Goal: Task Accomplishment & Management: Manage account settings

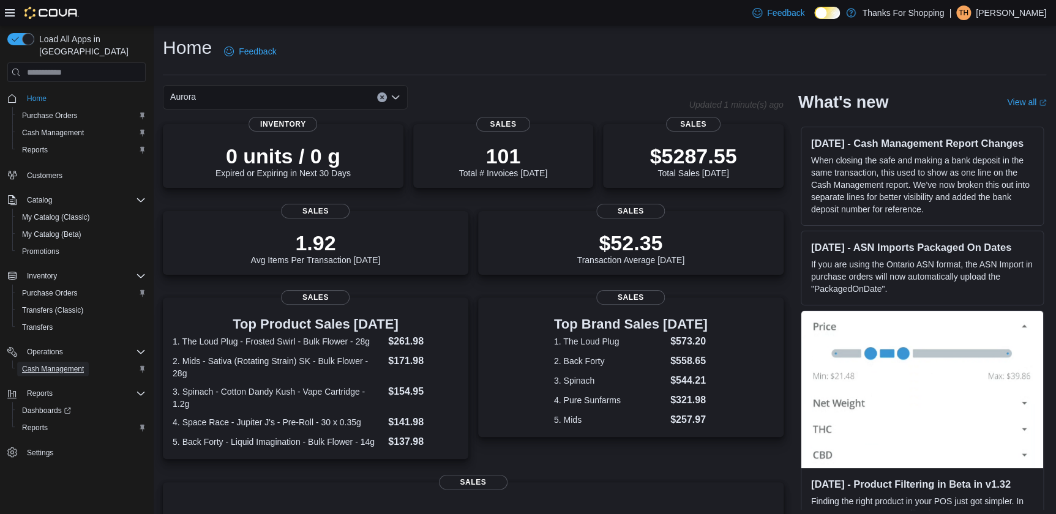
click at [48, 364] on span "Cash Management" at bounding box center [53, 369] width 62 height 10
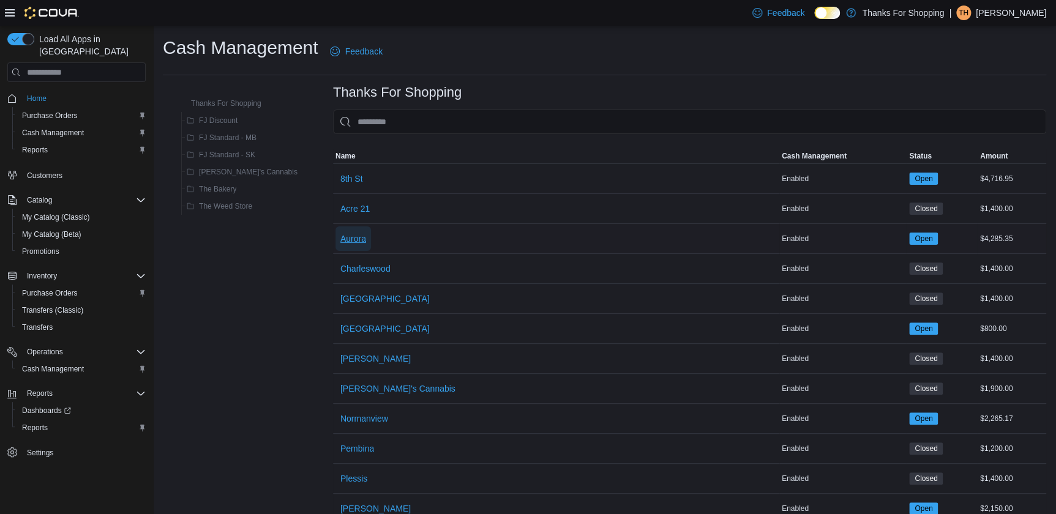
click at [340, 238] on span "Aurora" at bounding box center [353, 239] width 26 height 12
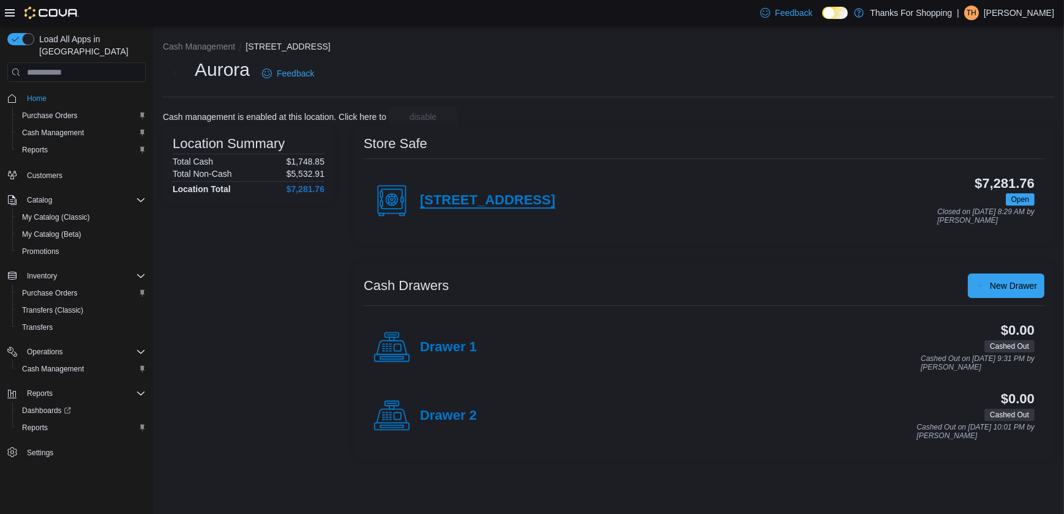
click at [457, 204] on h4 "[STREET_ADDRESS]" at bounding box center [487, 201] width 135 height 16
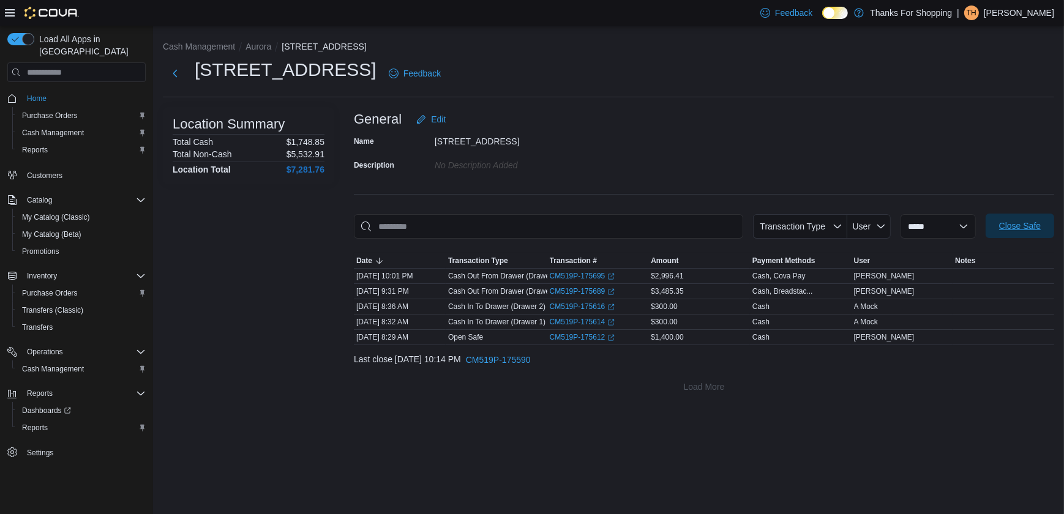
click at [1006, 217] on span "Close Safe" at bounding box center [1020, 226] width 54 height 24
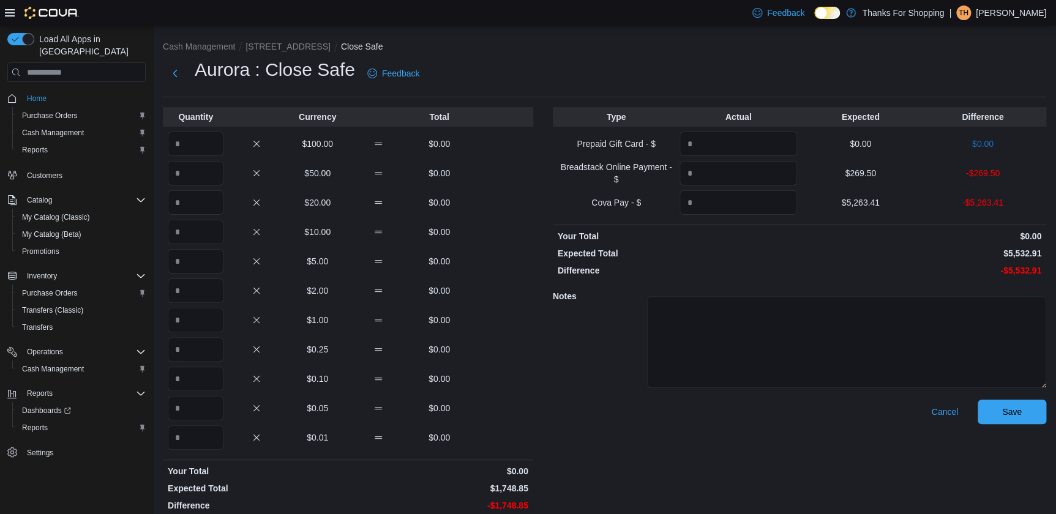
click at [869, 171] on p "$269.50" at bounding box center [861, 173] width 118 height 12
click at [869, 170] on p "$269.50" at bounding box center [861, 173] width 118 height 12
copy p "269.50"
click at [747, 182] on input "Quantity" at bounding box center [738, 173] width 118 height 24
paste input "******"
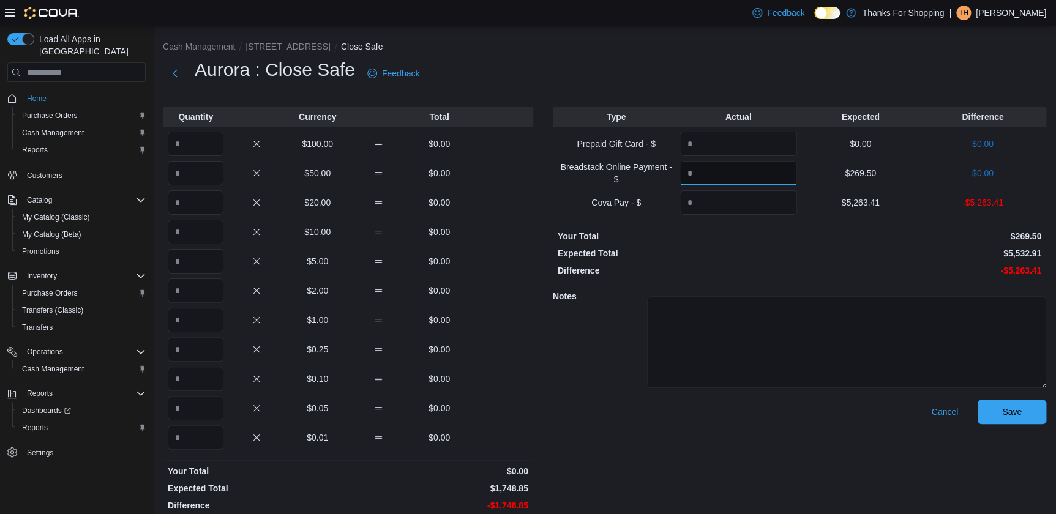
type input "******"
click at [872, 200] on p "$5,263.41" at bounding box center [861, 202] width 118 height 12
copy p "5,263.41"
click at [789, 204] on input "Quantity" at bounding box center [738, 202] width 118 height 24
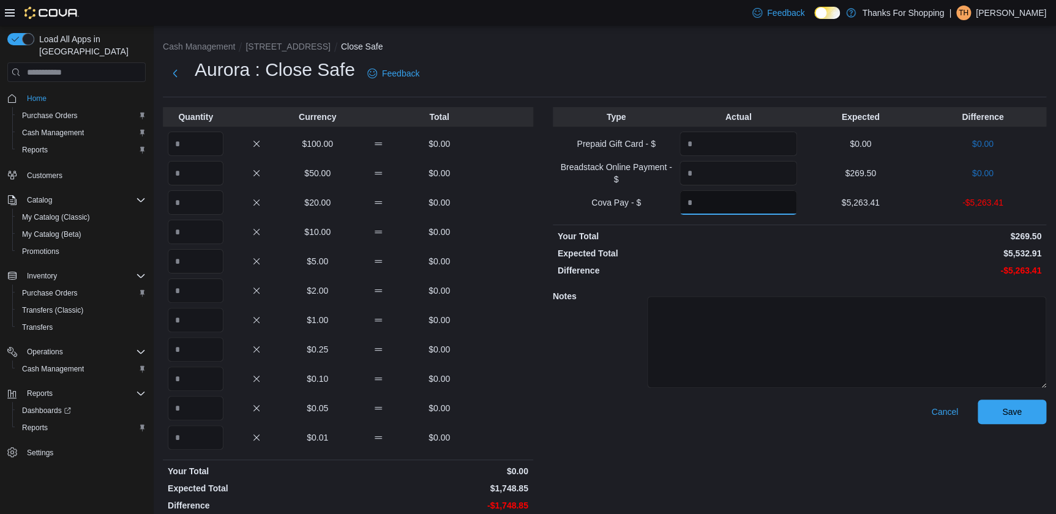
paste input "*******"
type input "*******"
click at [219, 142] on input "Quantity" at bounding box center [196, 144] width 56 height 24
type input "**"
click at [191, 178] on input "Quantity" at bounding box center [196, 173] width 56 height 24
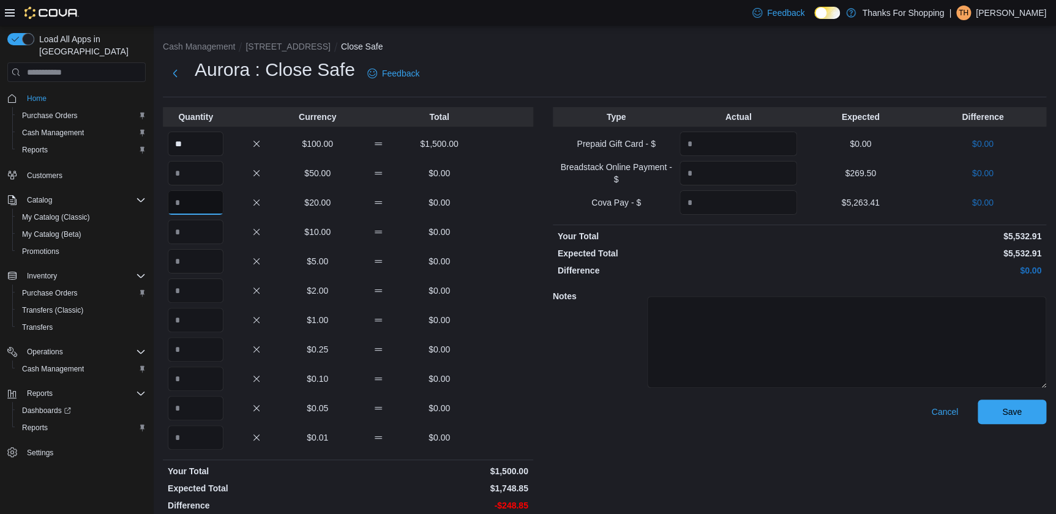
click at [195, 202] on input "Quantity" at bounding box center [196, 202] width 56 height 24
type input "**"
click at [203, 249] on input "Quantity" at bounding box center [196, 261] width 56 height 24
type input "*"
click at [205, 287] on input "Quantity" at bounding box center [196, 291] width 56 height 24
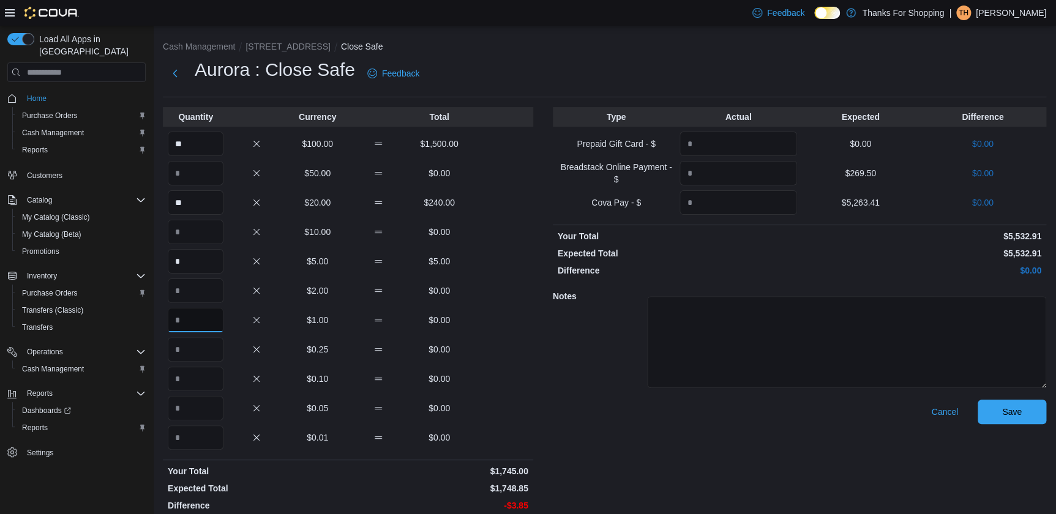
click at [196, 316] on input "Quantity" at bounding box center [196, 320] width 56 height 24
type input "*"
click at [198, 349] on input "Quantity" at bounding box center [196, 349] width 56 height 24
type input "*"
click at [202, 380] on input "Quantity" at bounding box center [196, 379] width 56 height 24
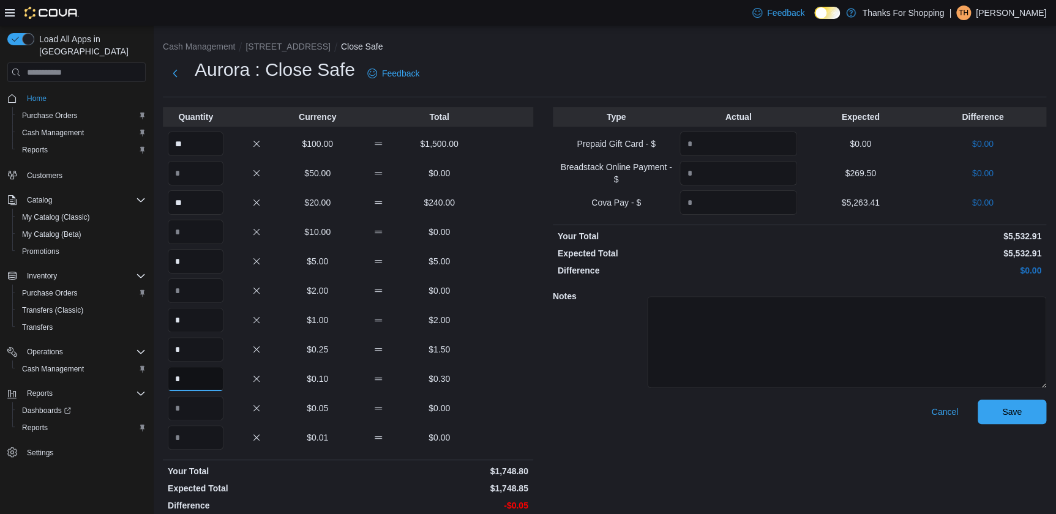
type input "*"
click at [194, 409] on input "Quantity" at bounding box center [196, 408] width 56 height 24
type input "*"
click at [1022, 416] on span "Save" at bounding box center [1012, 411] width 20 height 12
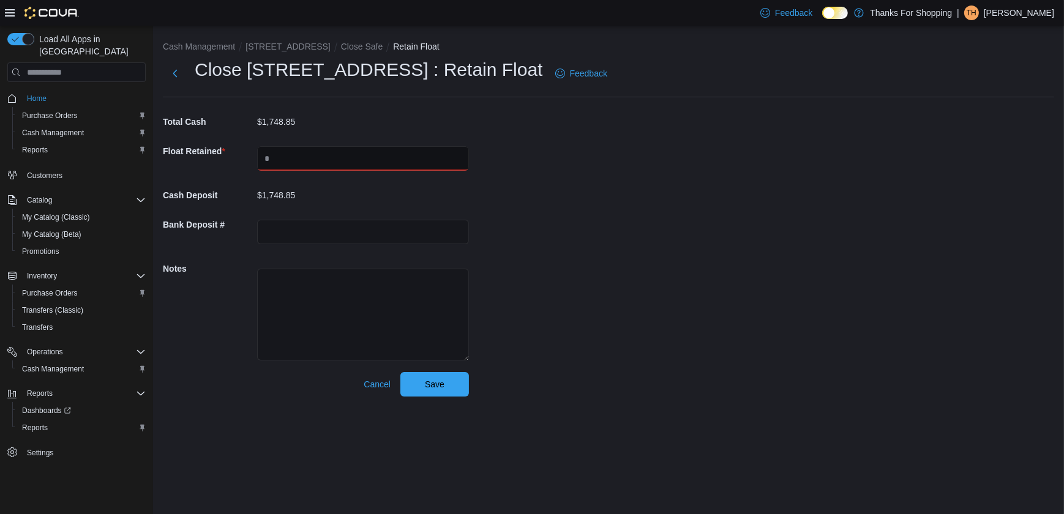
click at [323, 160] on input "text" at bounding box center [363, 158] width 212 height 24
type input "****"
click at [432, 386] on span "Save" at bounding box center [435, 384] width 20 height 12
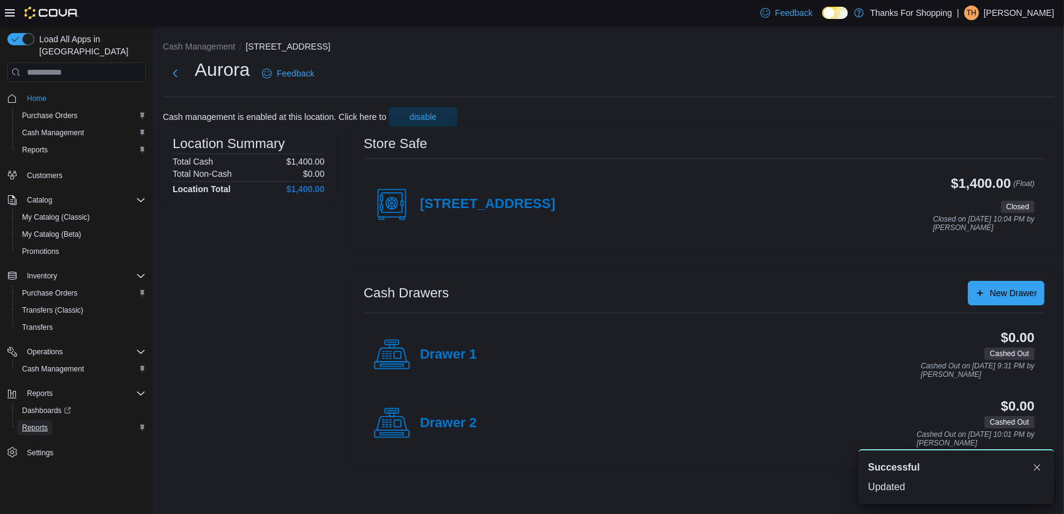
click at [38, 421] on span "Reports" at bounding box center [35, 428] width 26 height 15
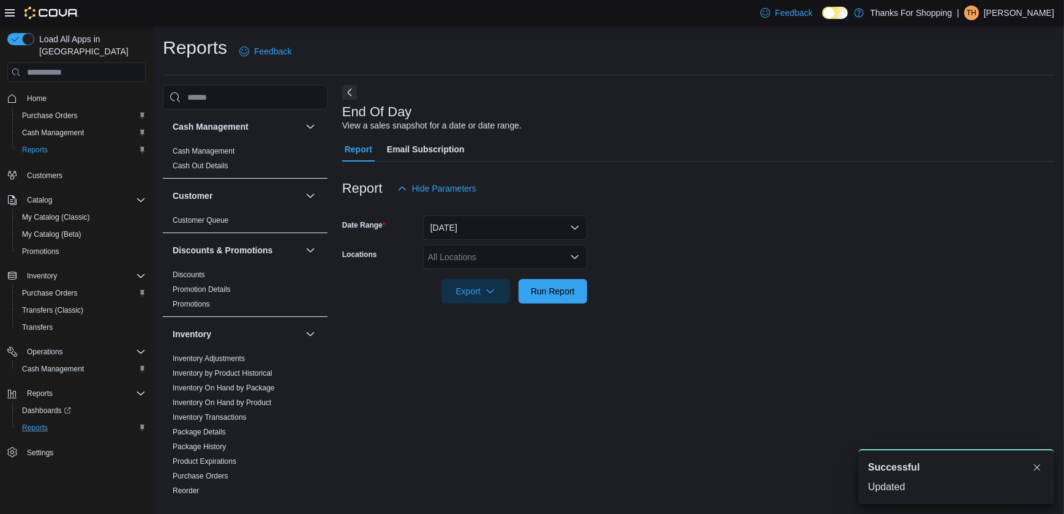
click at [480, 263] on div "All Locations" at bounding box center [505, 257] width 164 height 24
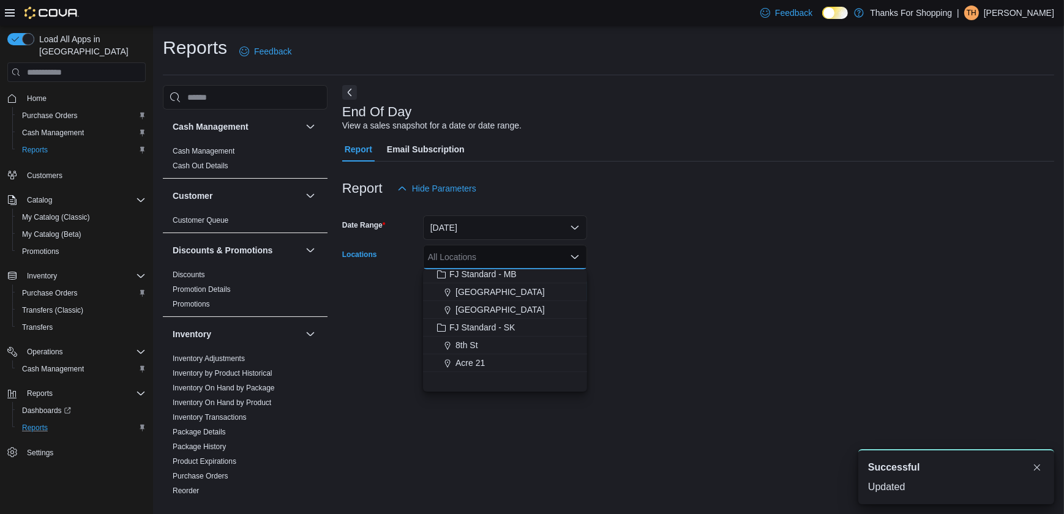
scroll to position [111, 0]
click at [467, 374] on span "Aurora" at bounding box center [468, 380] width 26 height 12
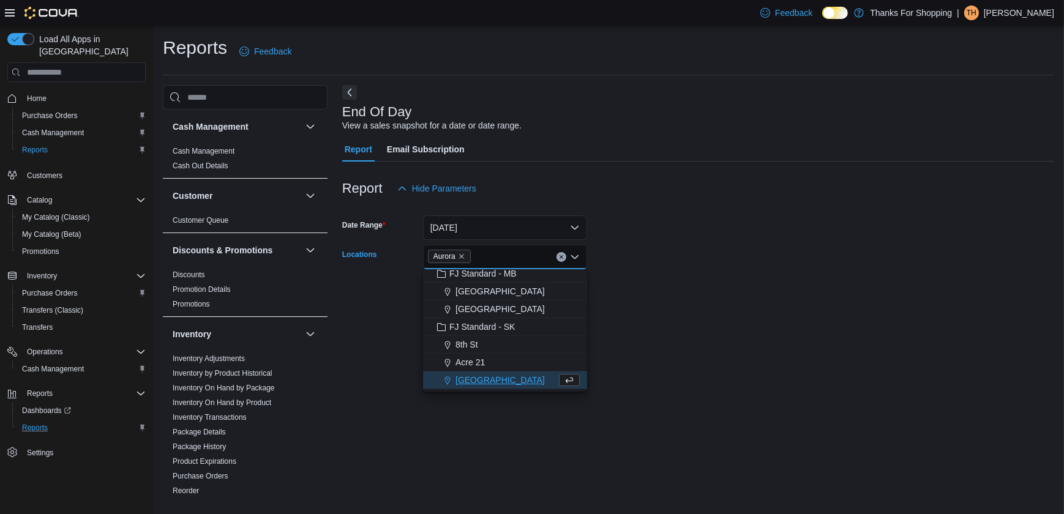
click at [713, 266] on form "Date Range [DATE] Locations [GEOGRAPHIC_DATA] Combo box. Selected. [GEOGRAPHIC_…" at bounding box center [698, 252] width 712 height 103
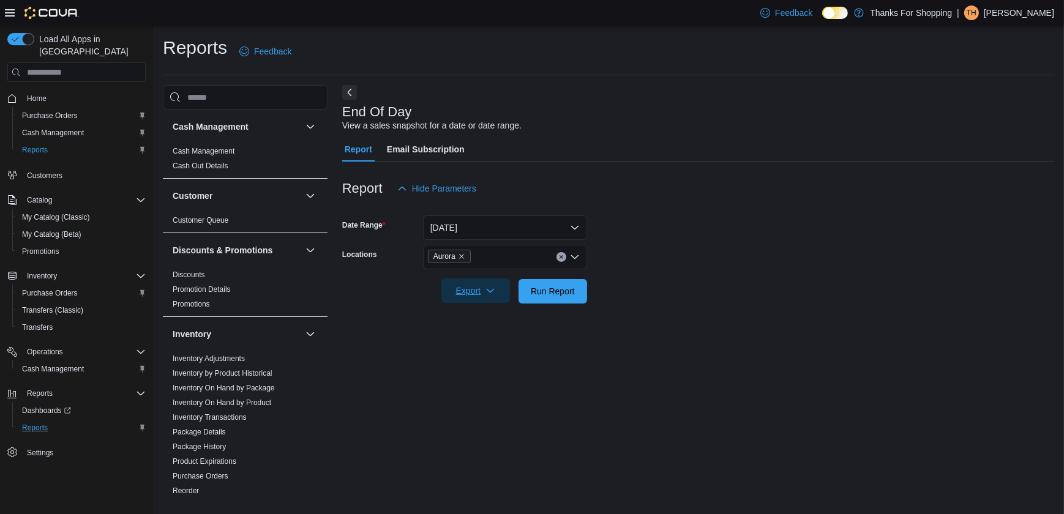
click at [496, 299] on span "Export" at bounding box center [476, 291] width 54 height 24
click at [487, 338] on span "Export to Pdf" at bounding box center [477, 340] width 55 height 10
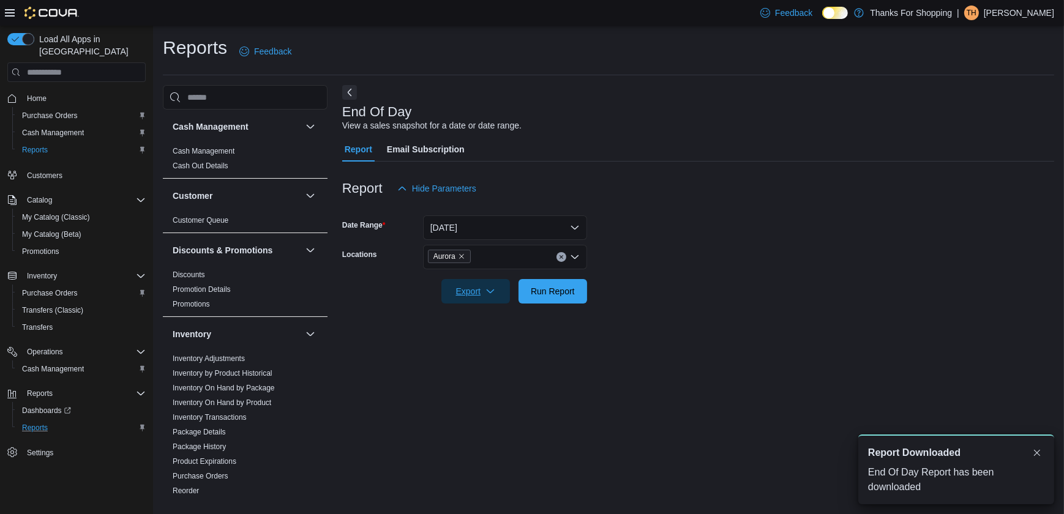
scroll to position [0, 0]
